Goal: Transaction & Acquisition: Purchase product/service

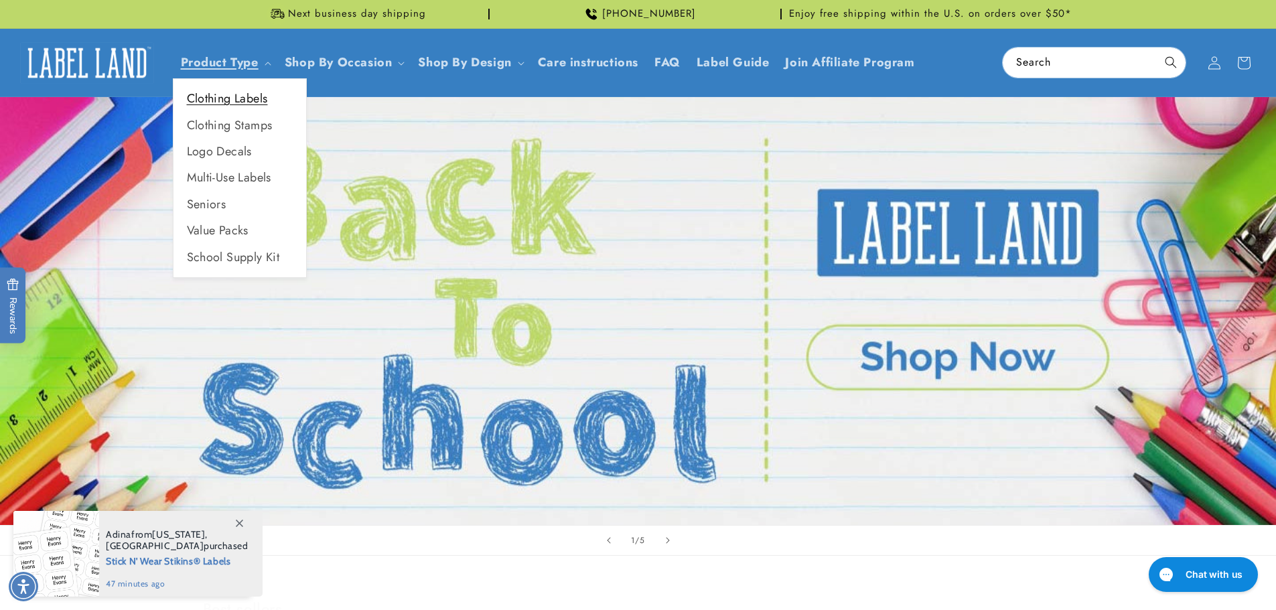
click at [199, 97] on link "Clothing Labels" at bounding box center [239, 99] width 133 height 26
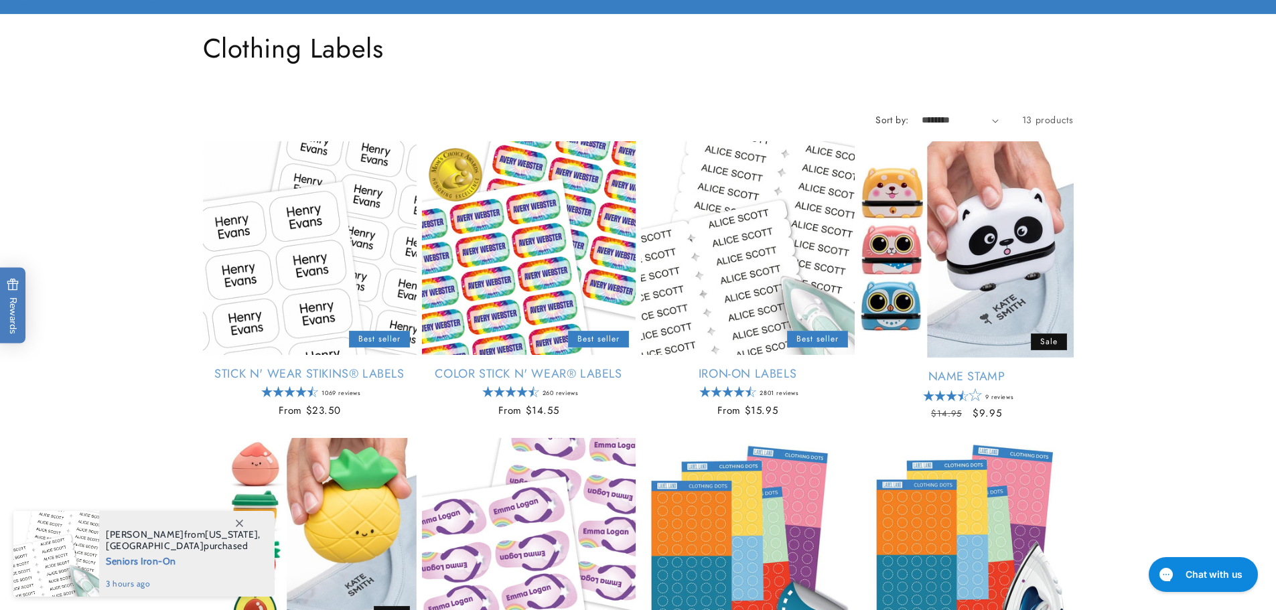
scroll to position [134, 0]
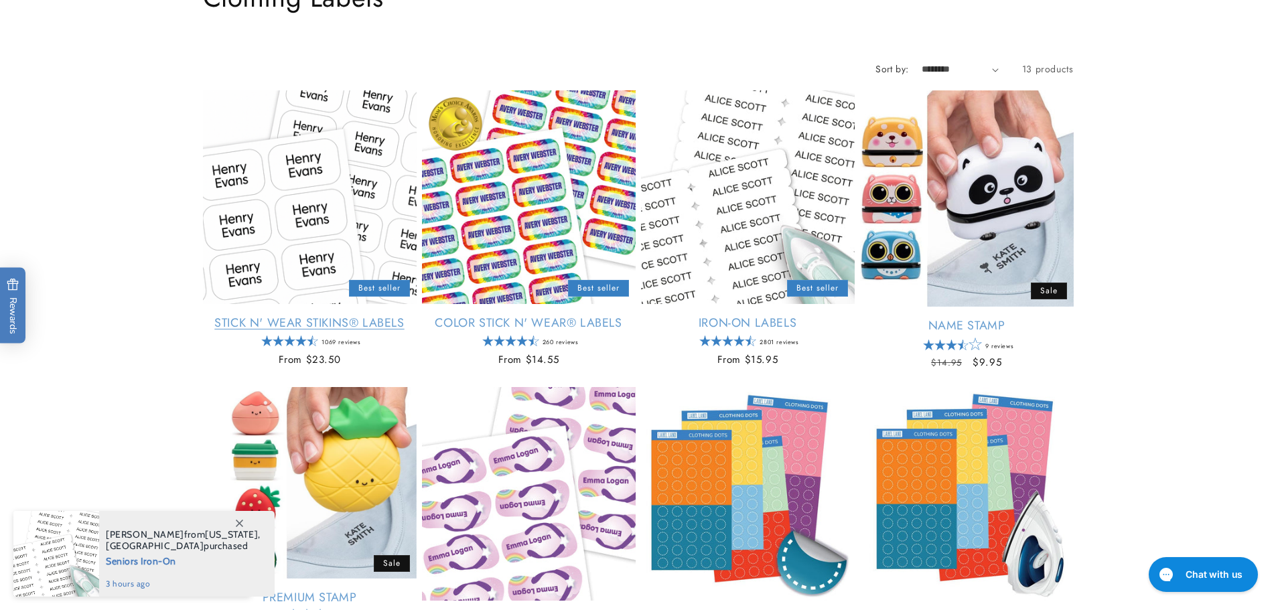
click at [305, 315] on link "Stick N' Wear Stikins® Labels" at bounding box center [310, 322] width 214 height 15
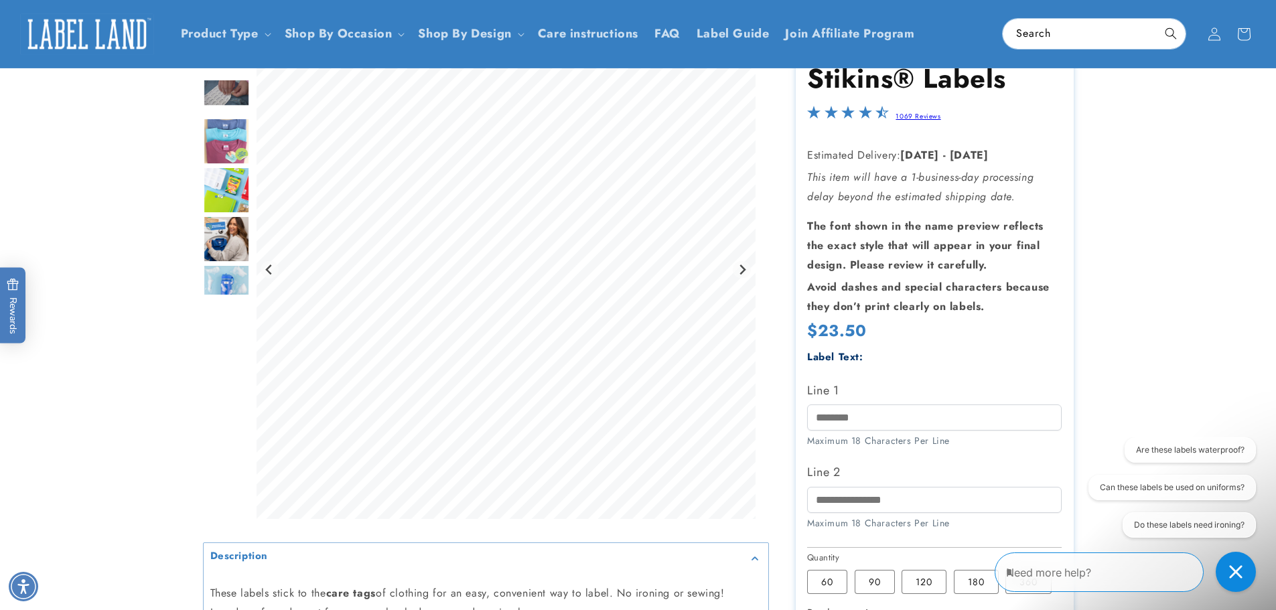
scroll to position [67, 0]
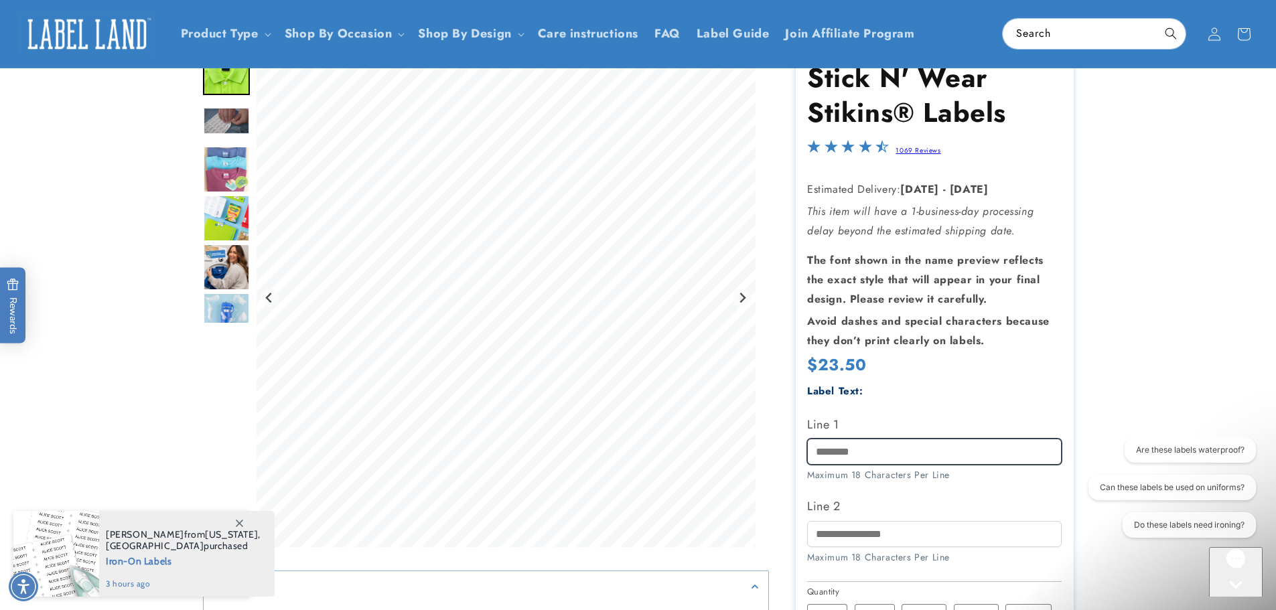
click at [864, 451] on input "Line 1" at bounding box center [934, 452] width 254 height 26
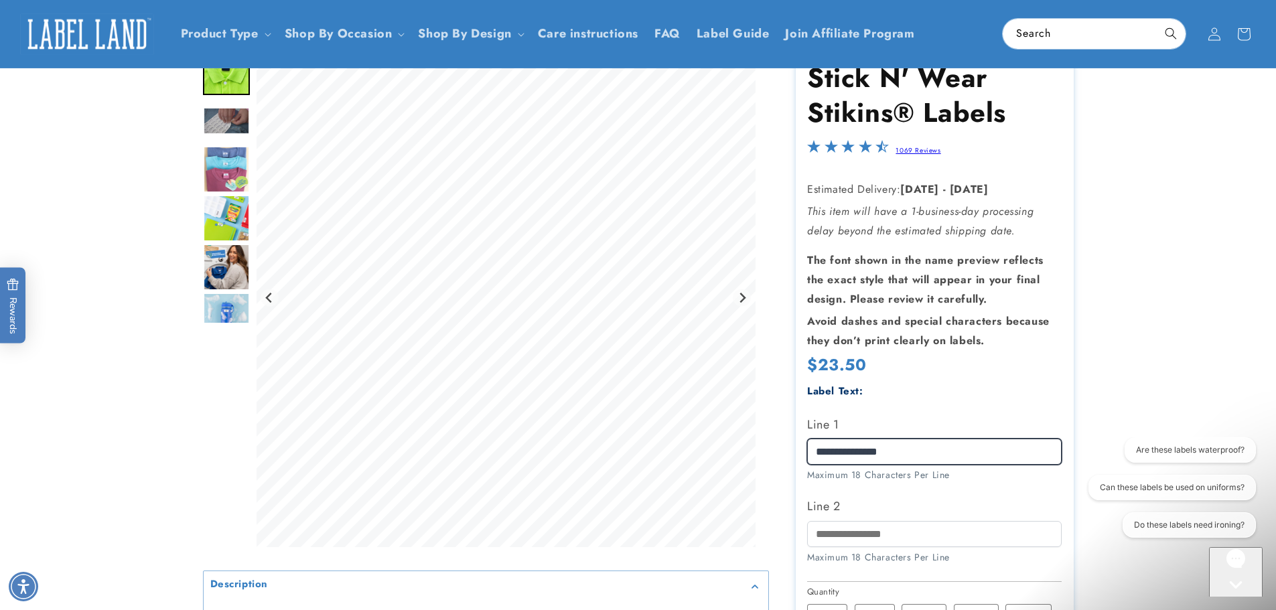
drag, startPoint x: 915, startPoint y: 441, endPoint x: 846, endPoint y: 451, distance: 69.8
click at [846, 451] on input "**********" at bounding box center [934, 452] width 254 height 26
type input "*****"
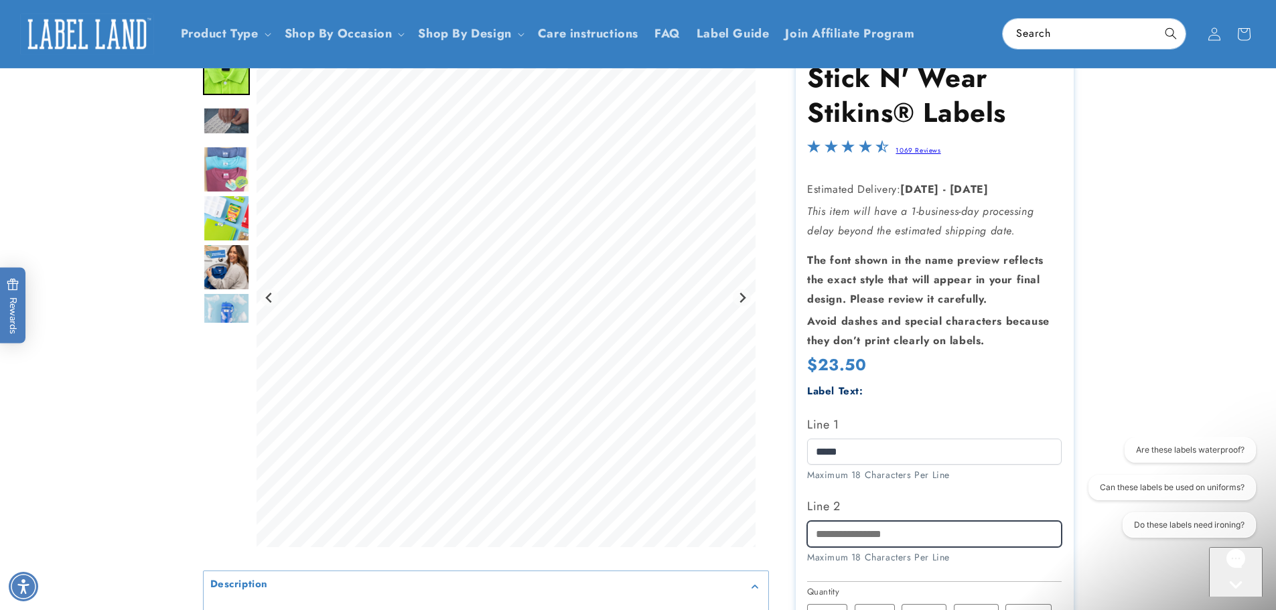
click at [840, 535] on input "Line 2" at bounding box center [934, 534] width 254 height 26
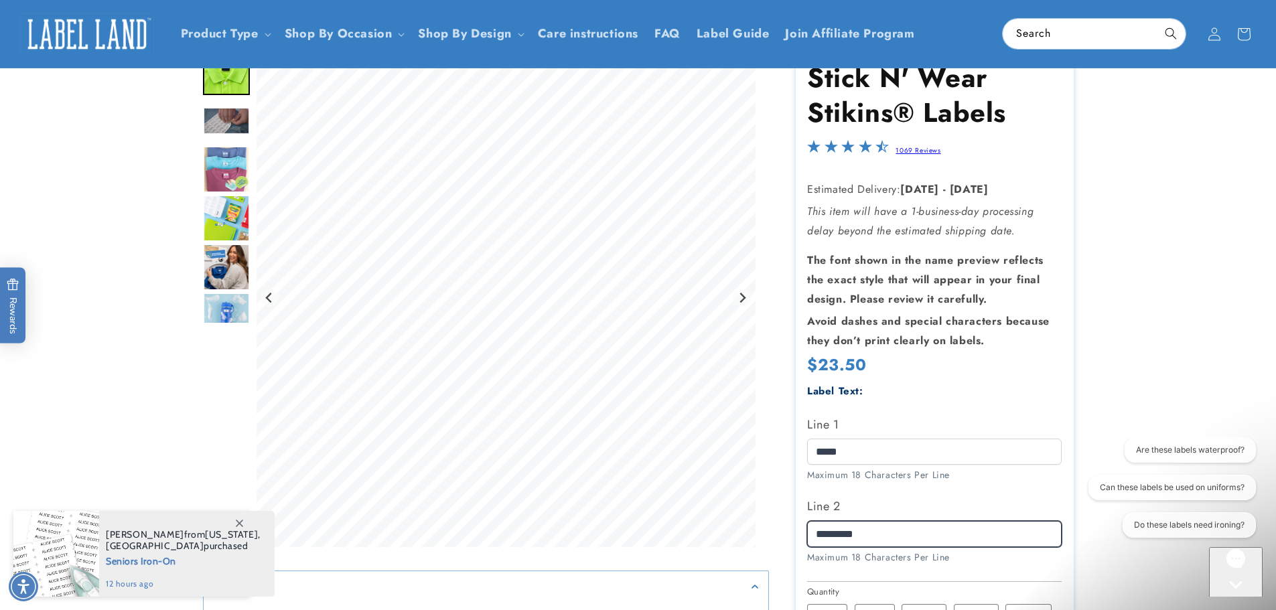
type input "*********"
click at [1156, 350] on product-info at bounding box center [638, 474] width 1276 height 889
click at [232, 115] on img "Go to slide 3" at bounding box center [226, 120] width 47 height 27
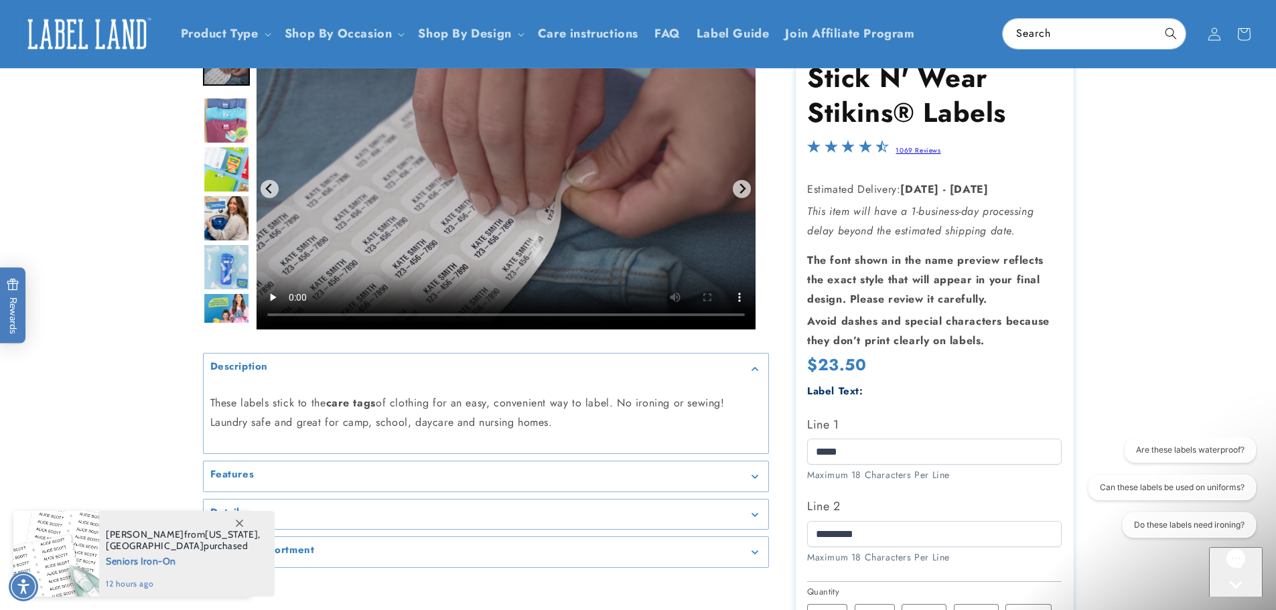
click at [226, 116] on img "Go to slide 4" at bounding box center [226, 120] width 47 height 47
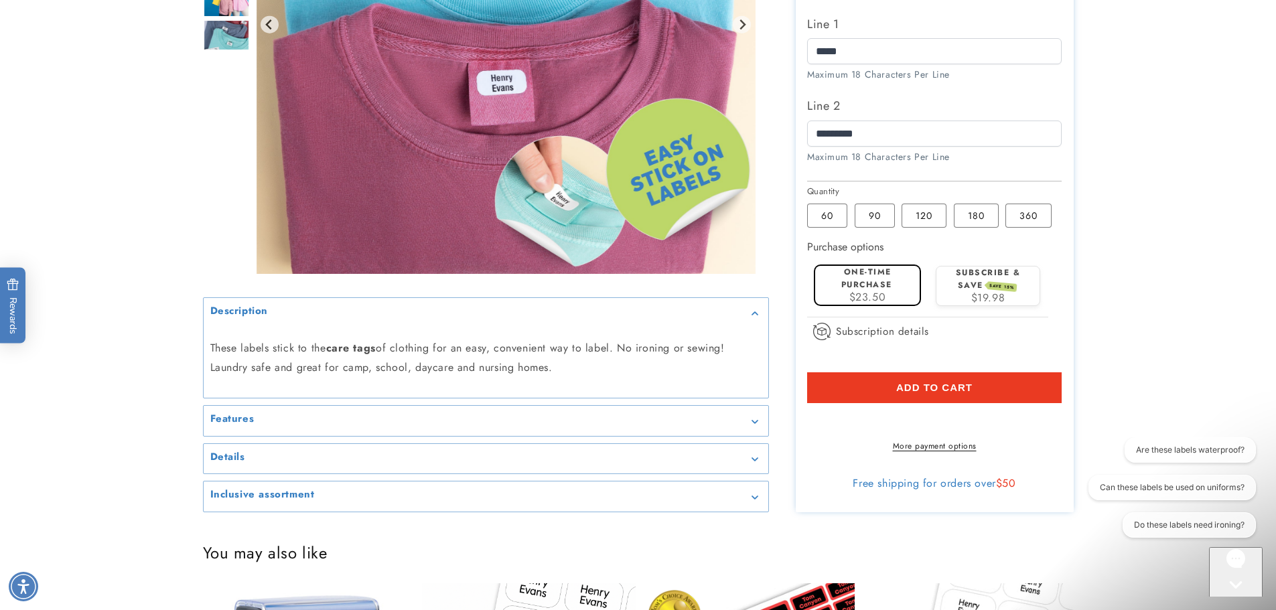
scroll to position [536, 0]
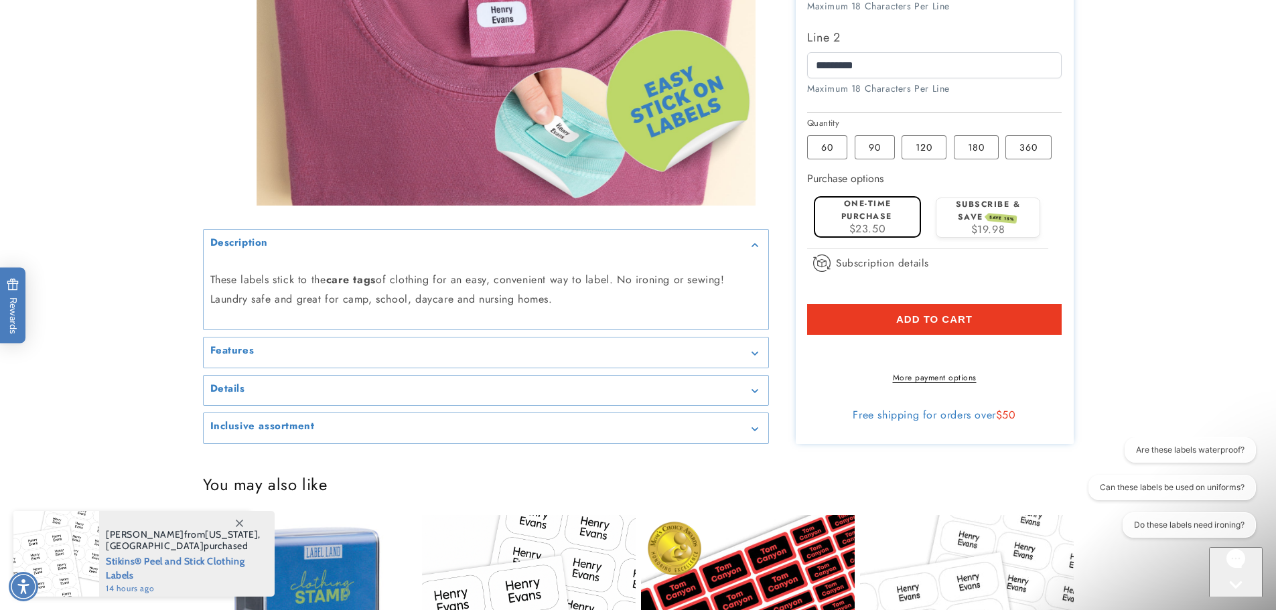
click at [755, 356] on icon "Gallery Viewer" at bounding box center [754, 354] width 7 height 4
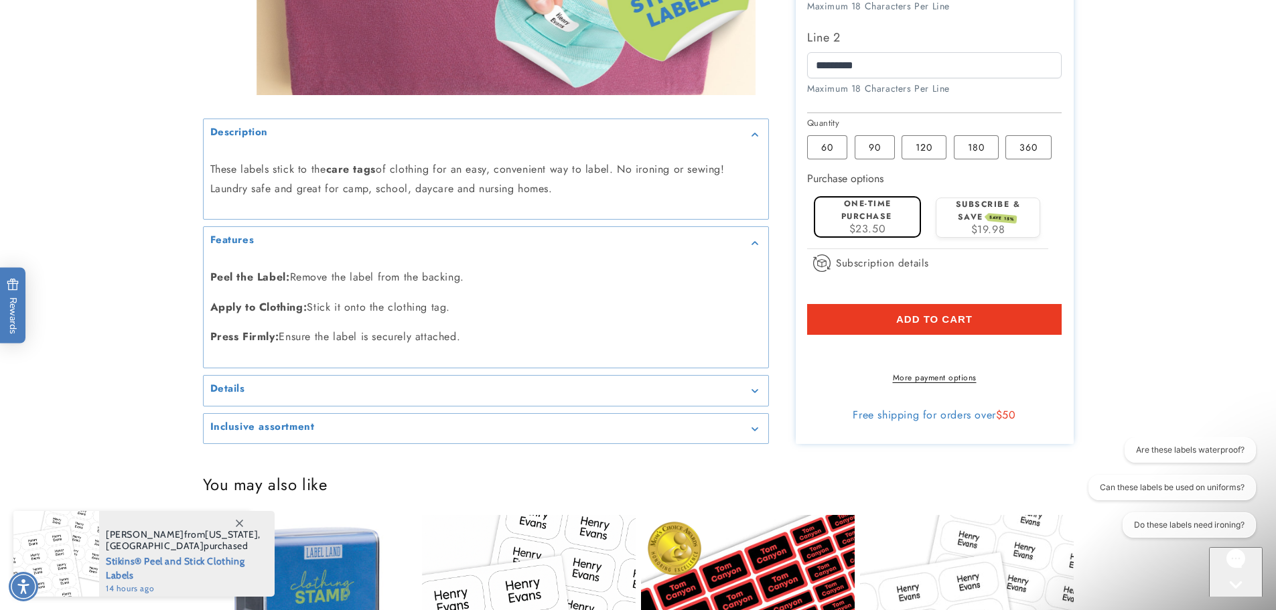
click at [757, 393] on icon "Gallery Viewer" at bounding box center [754, 391] width 6 height 3
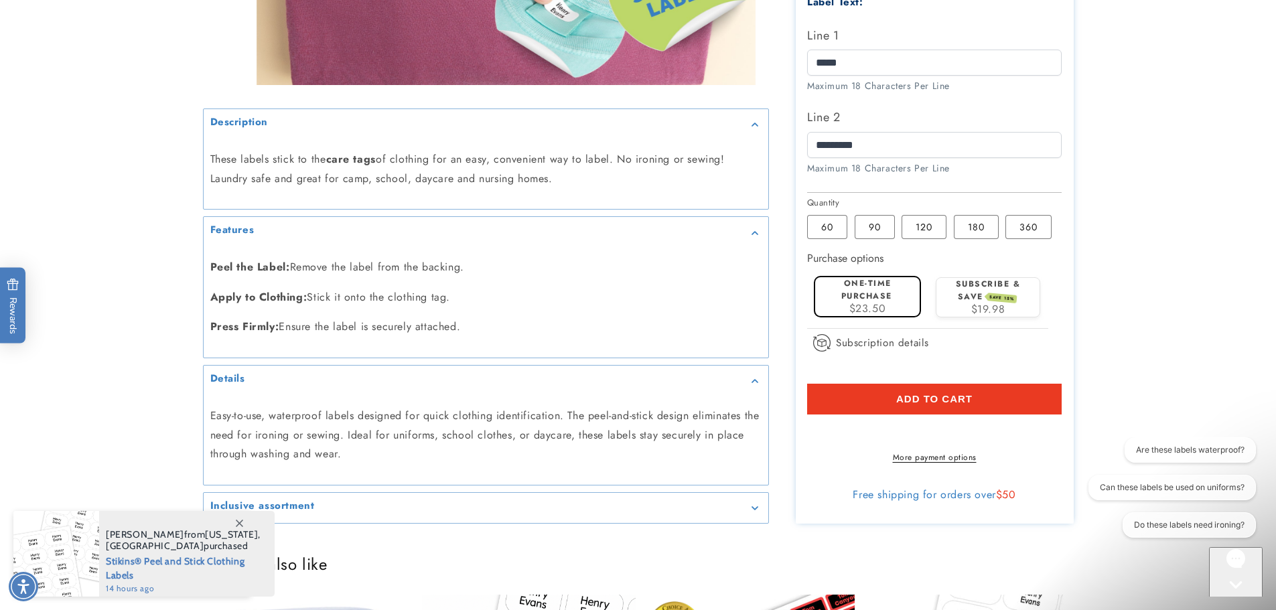
click at [755, 507] on icon "Gallery Viewer" at bounding box center [754, 508] width 7 height 4
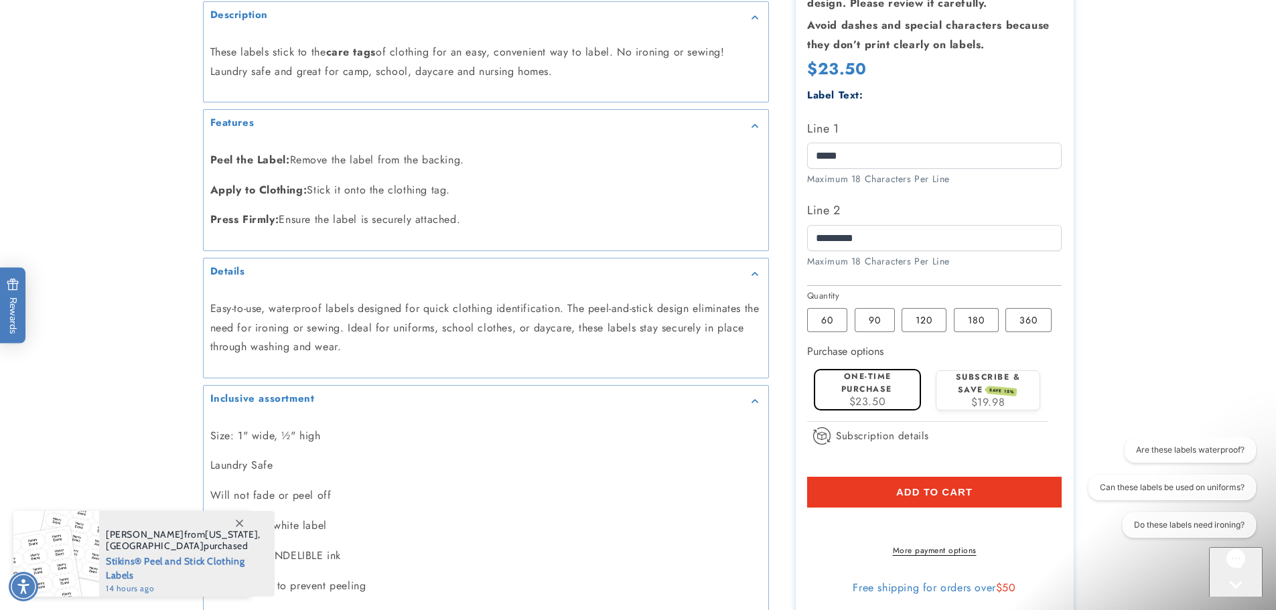
scroll to position [737, 0]
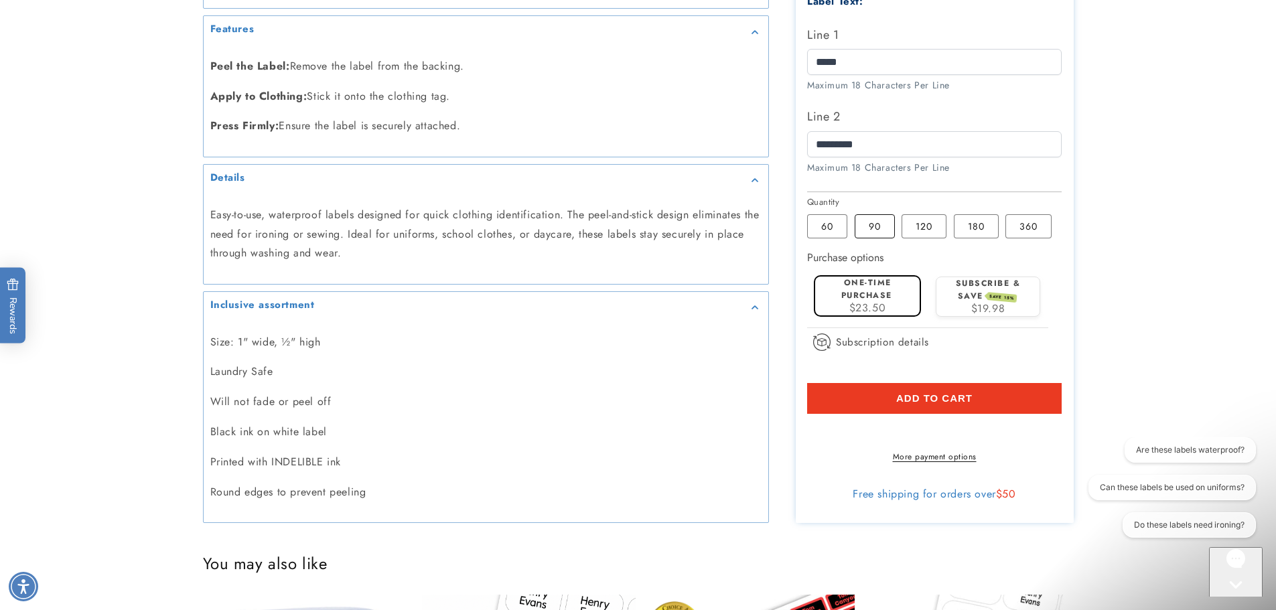
drag, startPoint x: 870, startPoint y: 218, endPoint x: 875, endPoint y: 210, distance: 9.3
click at [870, 218] on label "90 Variant sold out or unavailable" at bounding box center [874, 227] width 40 height 24
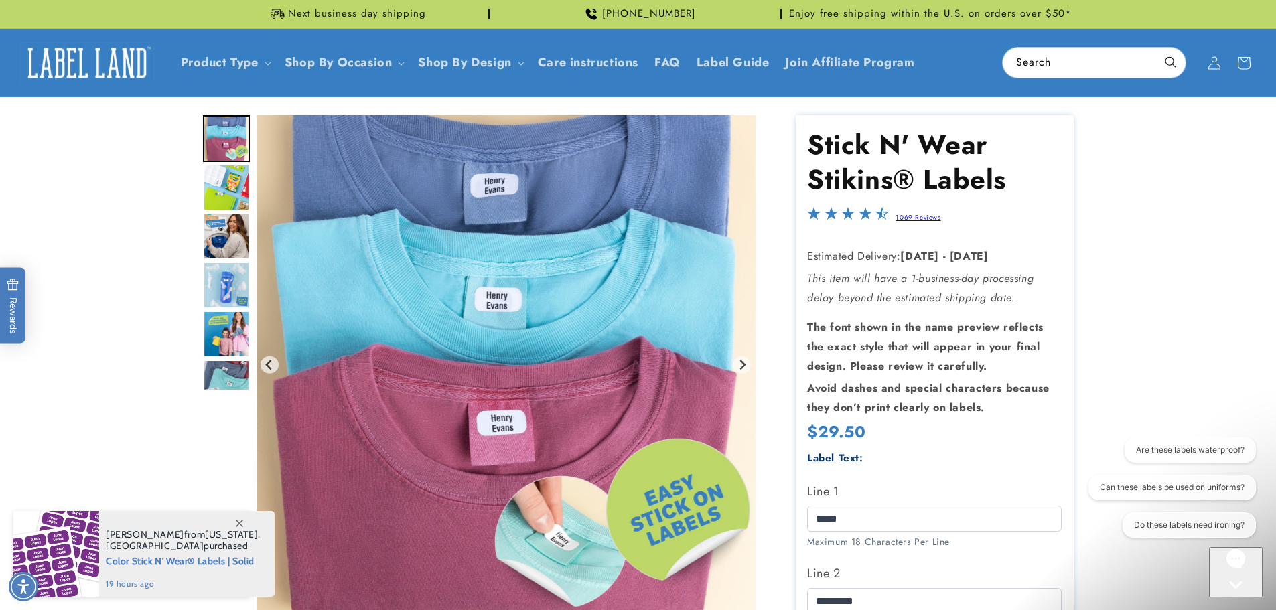
click at [218, 378] on img "Go to slide 9" at bounding box center [226, 383] width 47 height 47
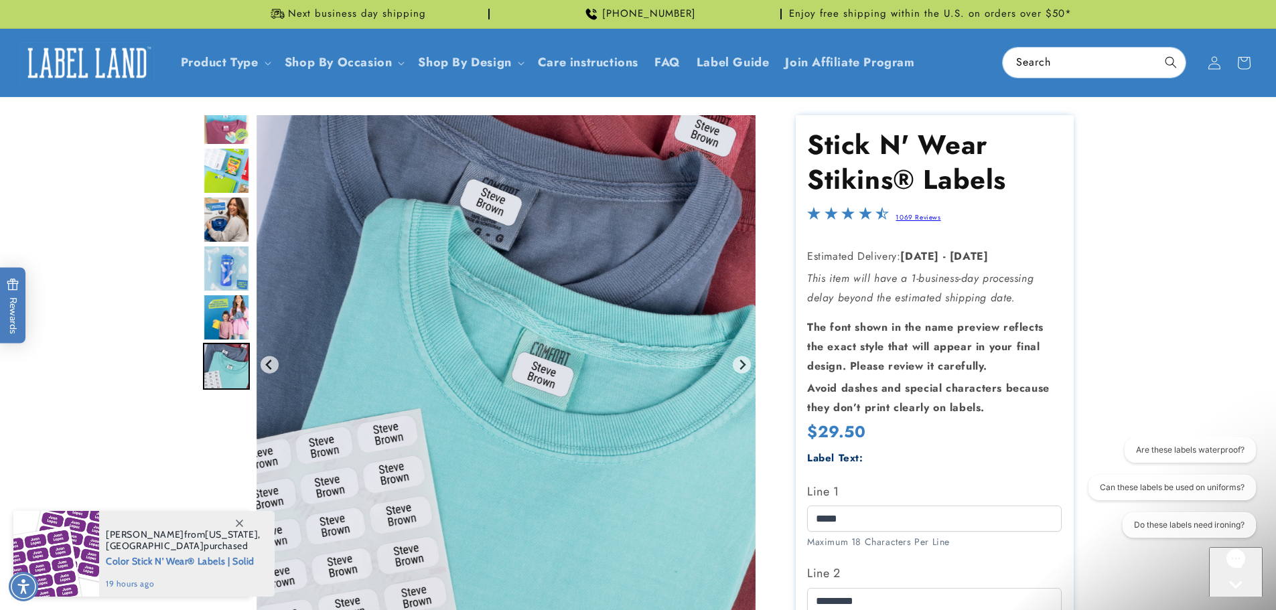
click at [227, 311] on img "Go to slide 8" at bounding box center [226, 317] width 47 height 47
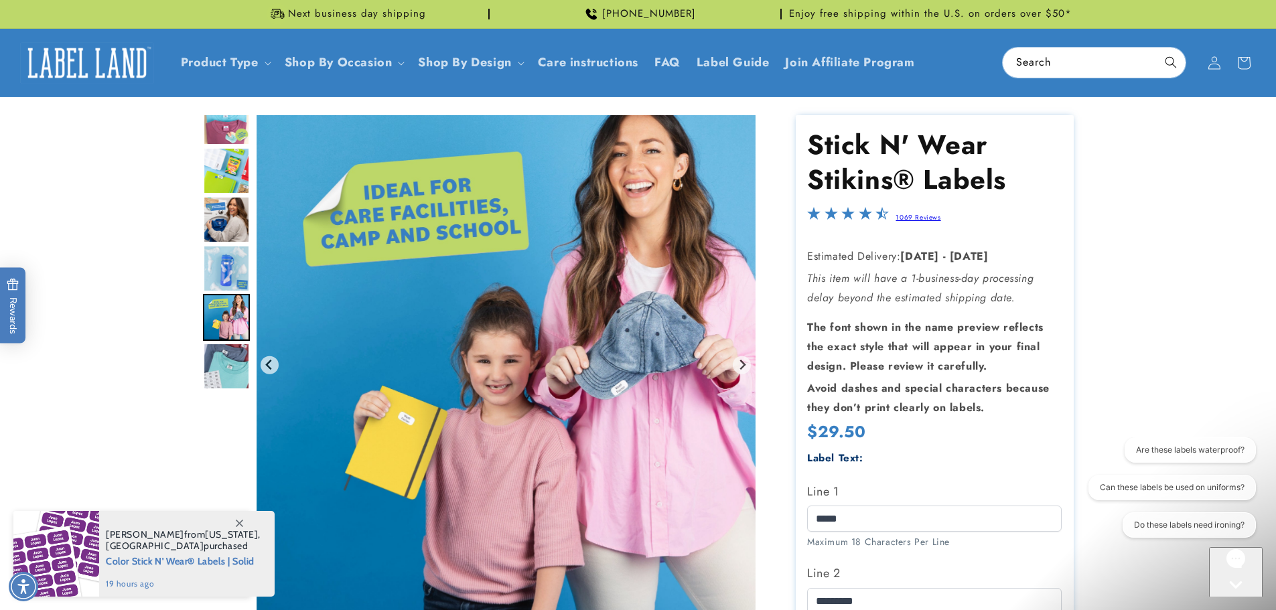
click at [229, 262] on img "Go to slide 7" at bounding box center [226, 268] width 47 height 47
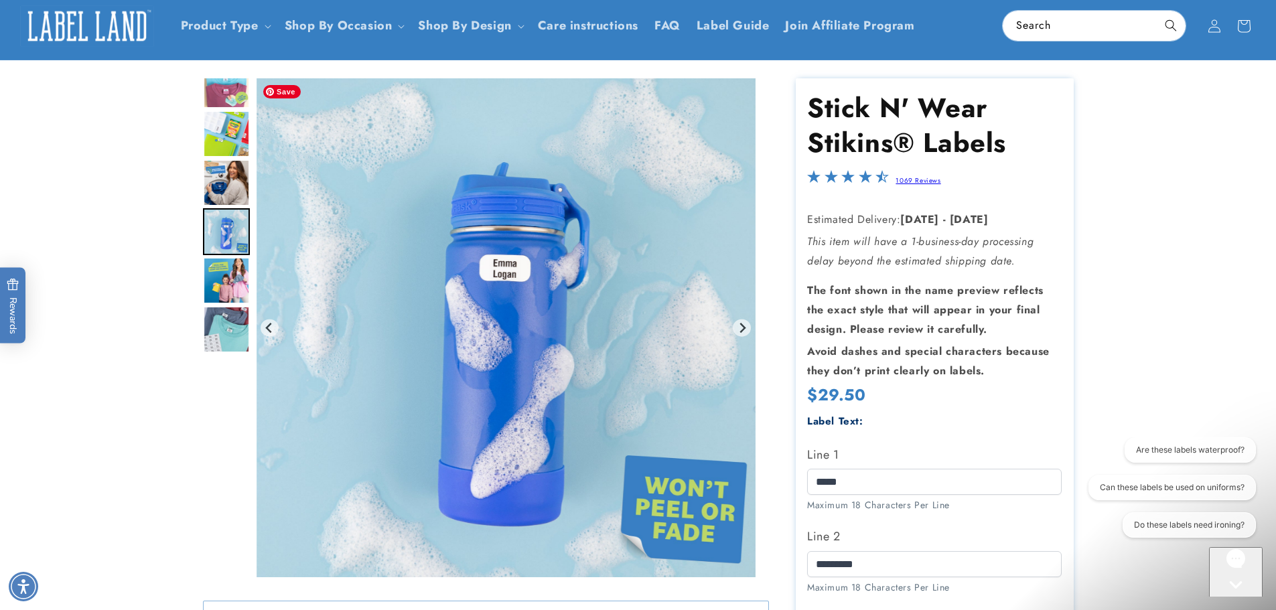
scroll to position [67, 0]
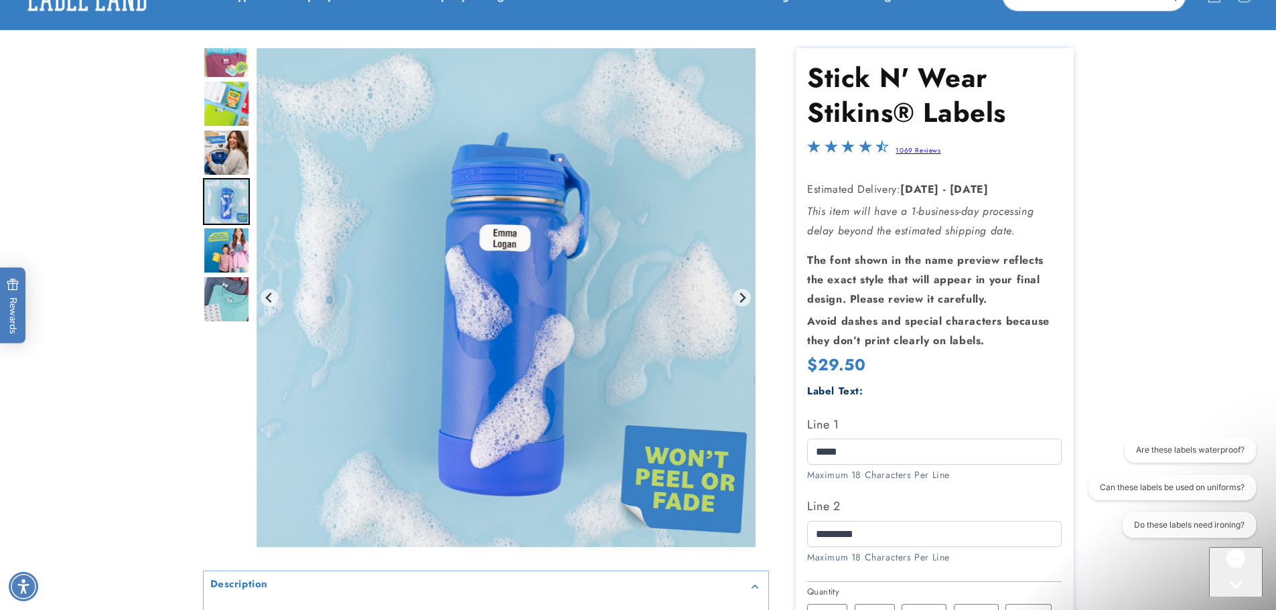
click at [223, 64] on img "Go to slide 4" at bounding box center [226, 54] width 47 height 47
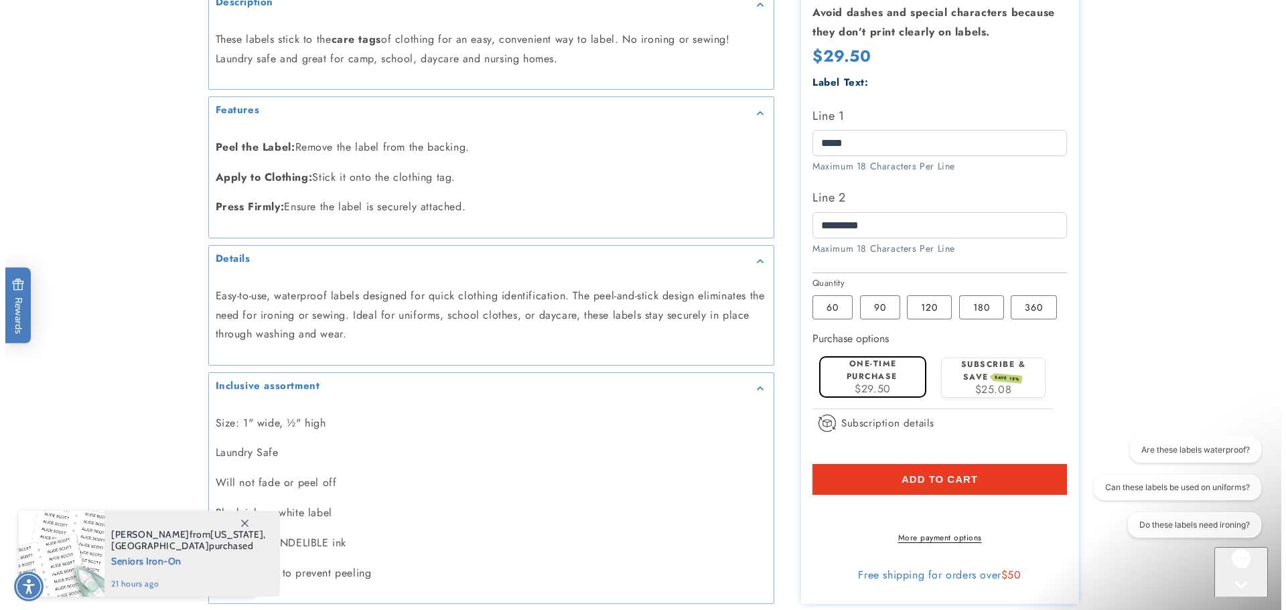
scroll to position [670, 0]
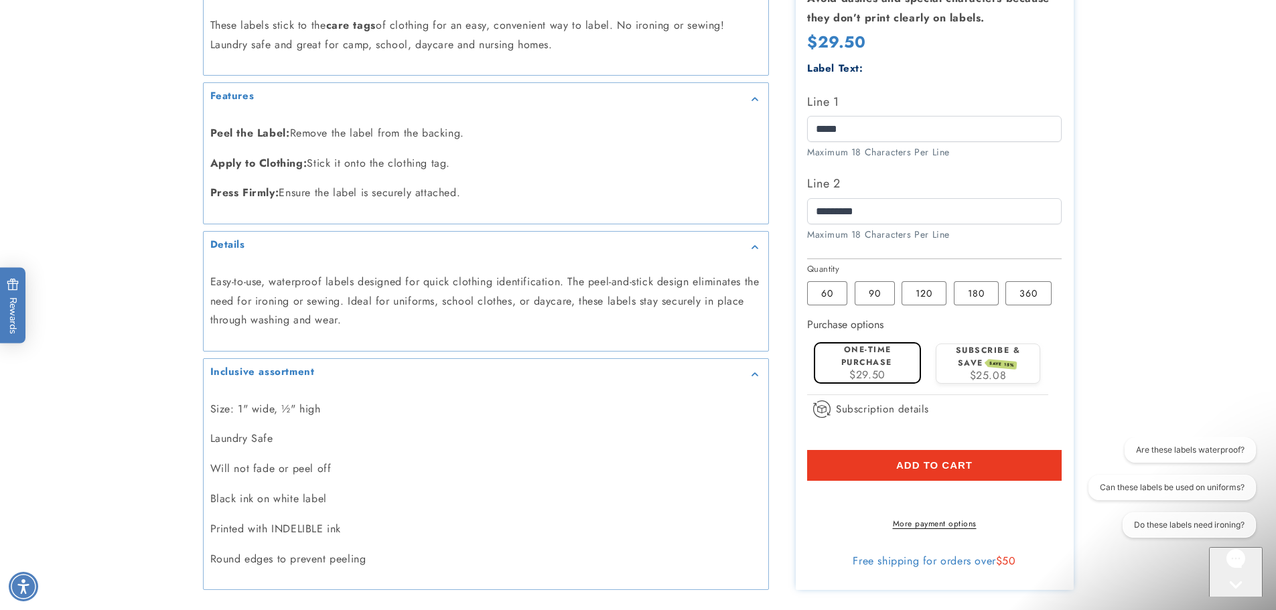
drag, startPoint x: 940, startPoint y: 455, endPoint x: 1089, endPoint y: 348, distance: 183.8
click at [939, 459] on span "Add to cart" at bounding box center [934, 465] width 76 height 12
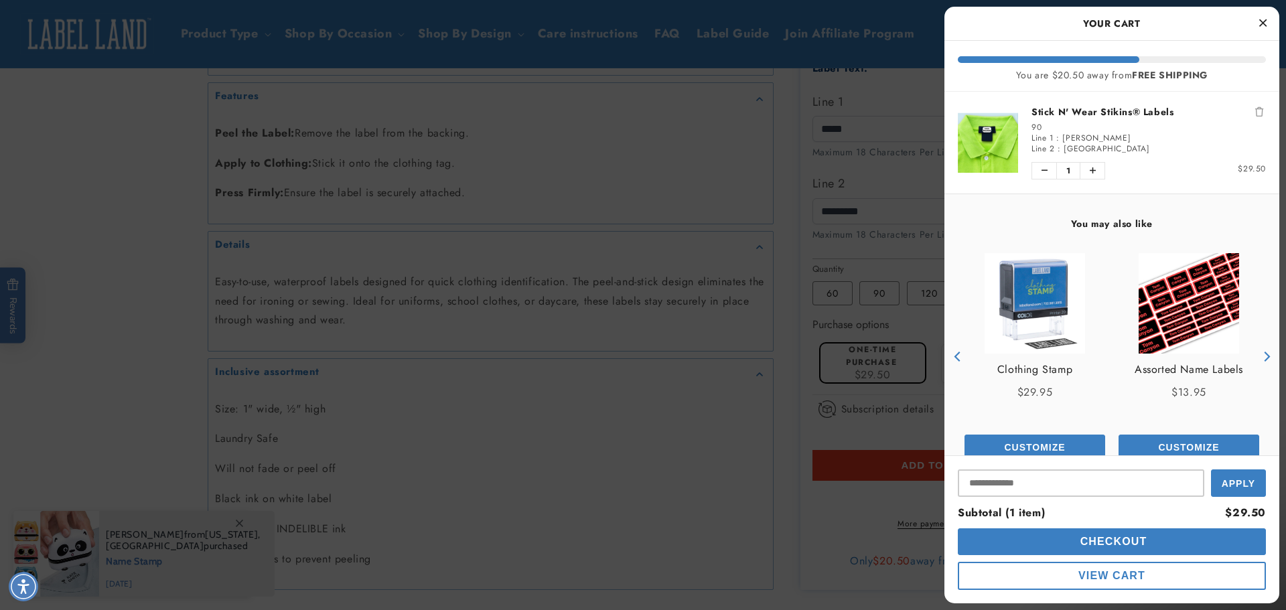
click at [1127, 542] on span "Checkout" at bounding box center [1112, 541] width 70 height 11
